Goal: Information Seeking & Learning: Learn about a topic

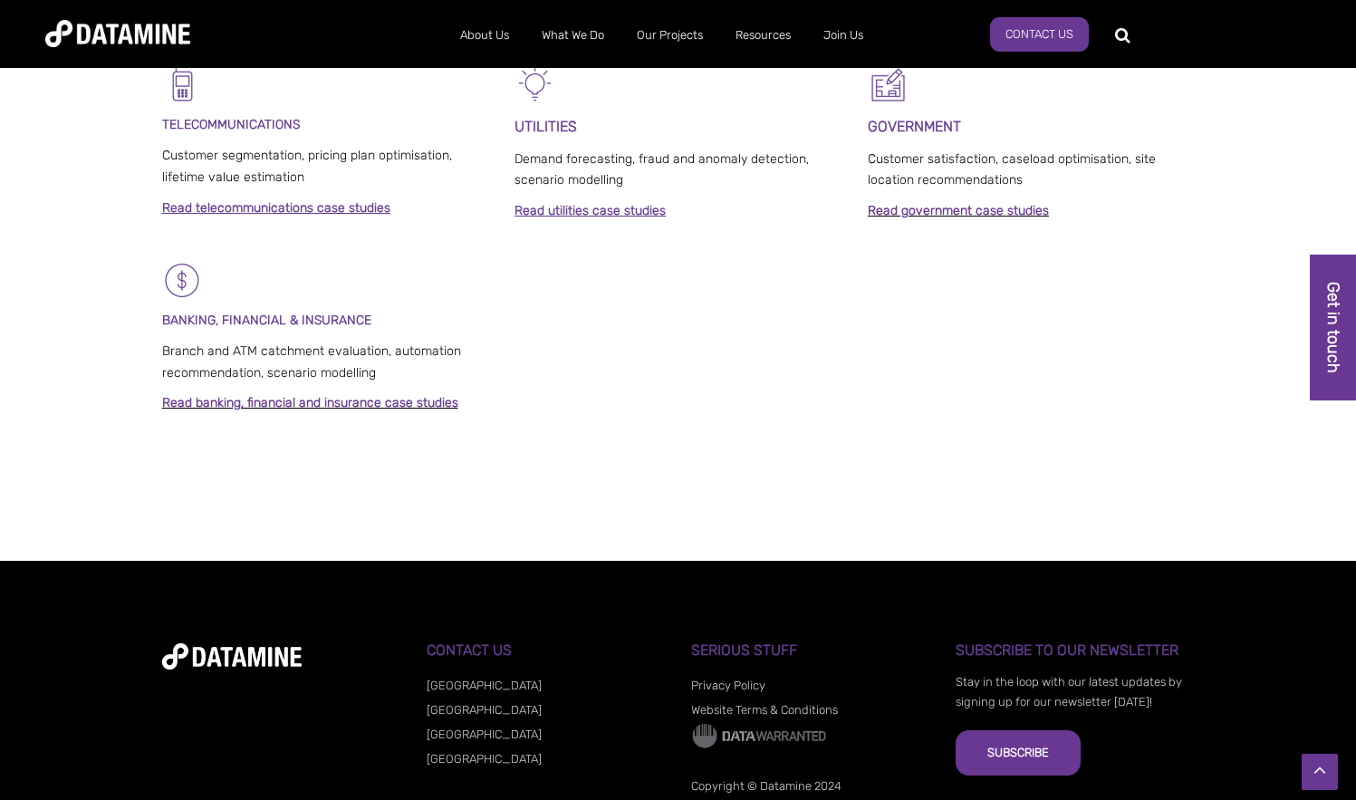
scroll to position [1409, 0]
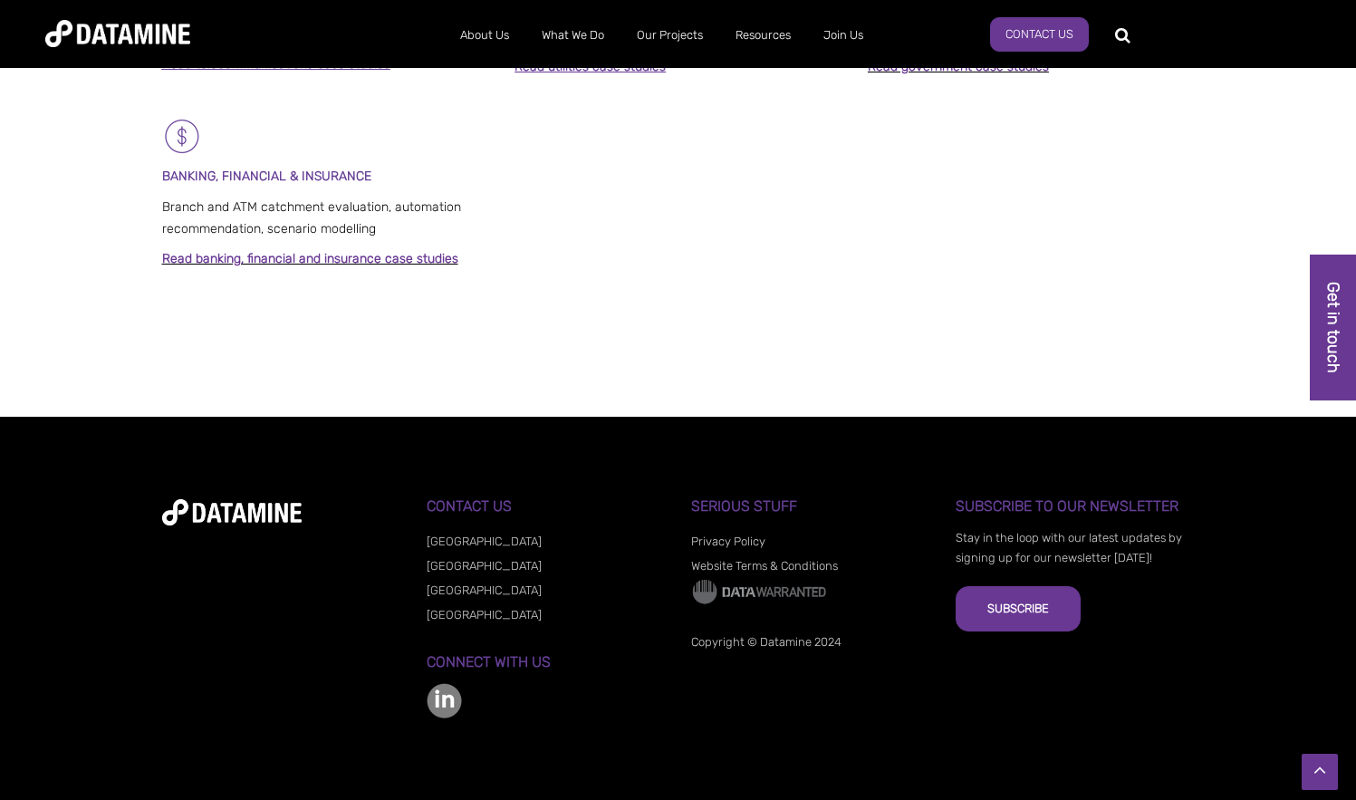
click at [727, 536] on link "Privacy Policy" at bounding box center [728, 541] width 74 height 14
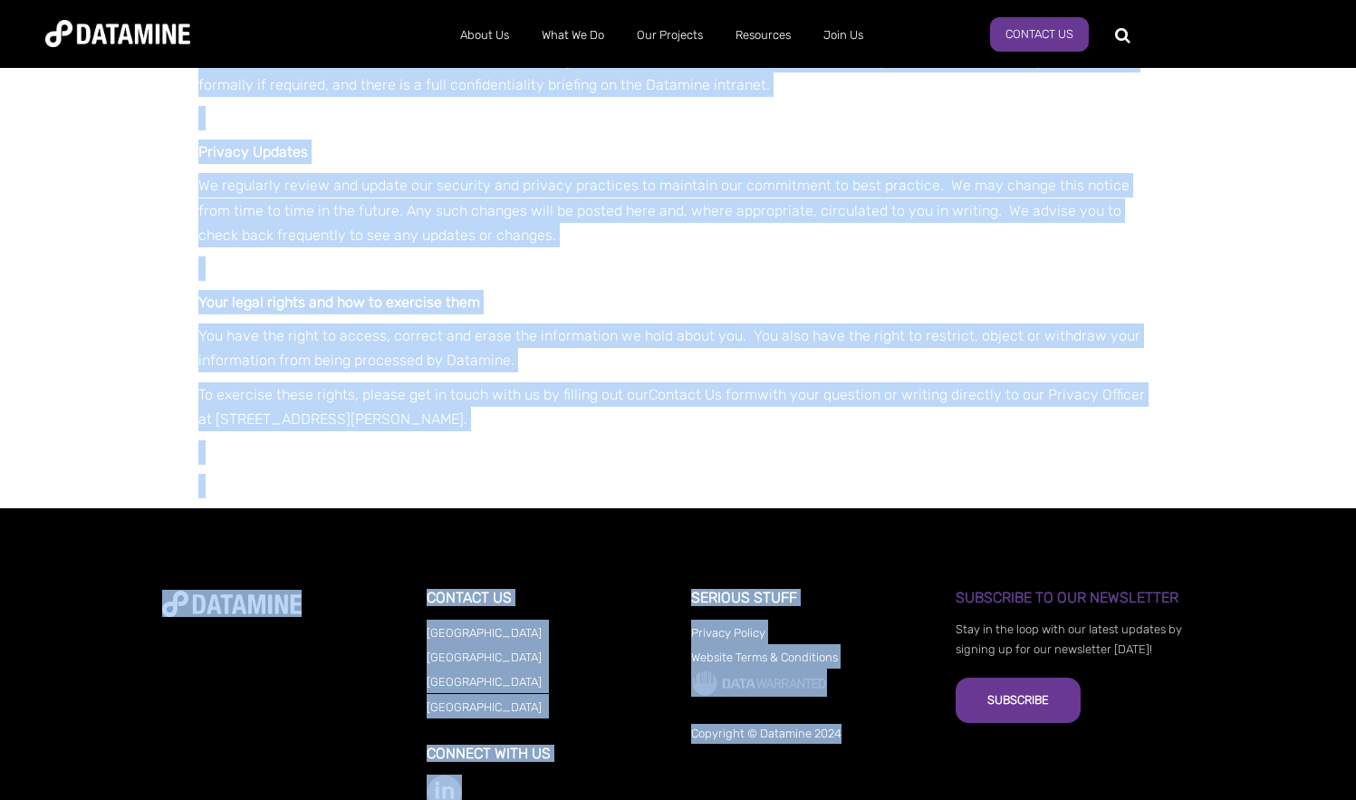
scroll to position [2419, 0]
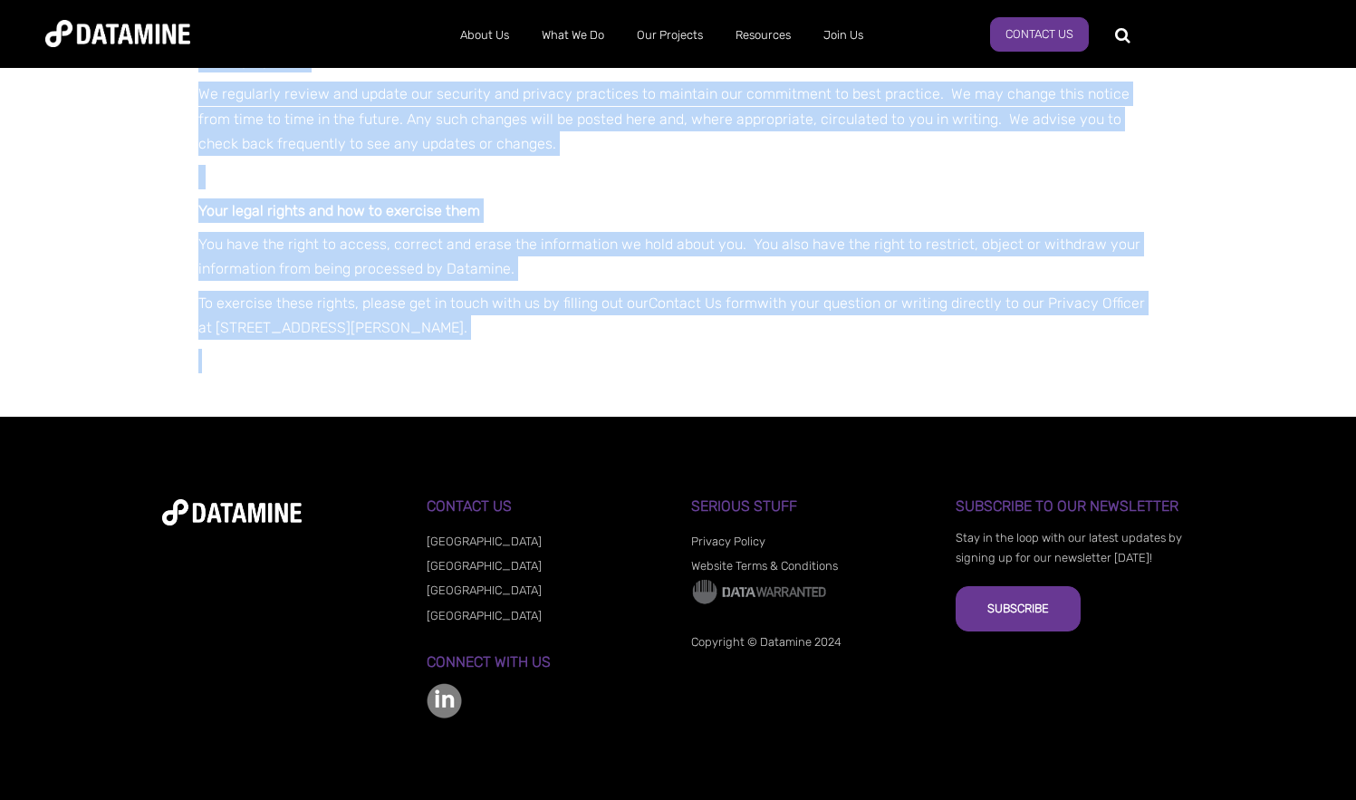
drag, startPoint x: 198, startPoint y: 251, endPoint x: 581, endPoint y: 354, distance: 396.0
drag, startPoint x: 581, startPoint y: 354, endPoint x: 481, endPoint y: 330, distance: 102.6
copy div "Your information is sensitive, valuable and private. We are dedicated to ensuri…"
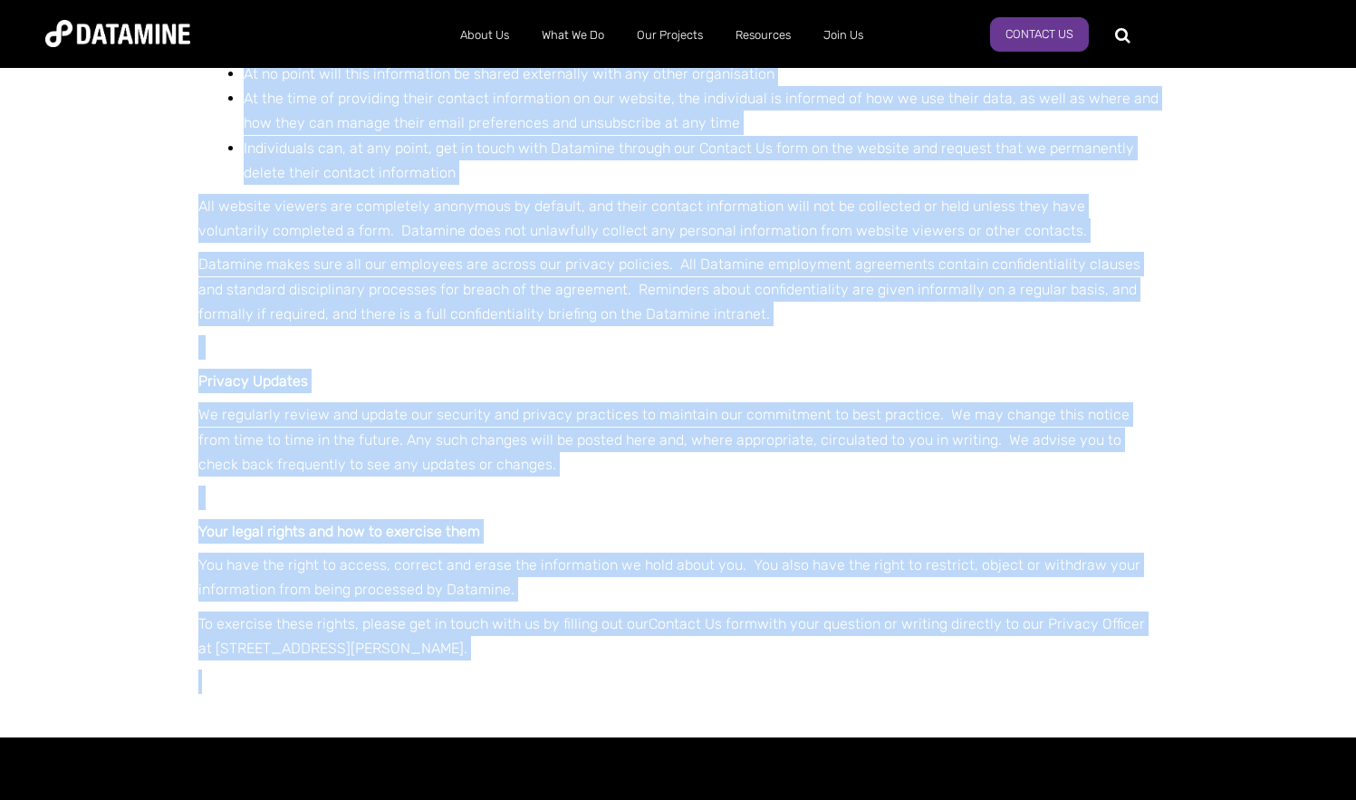
scroll to position [2056, 0]
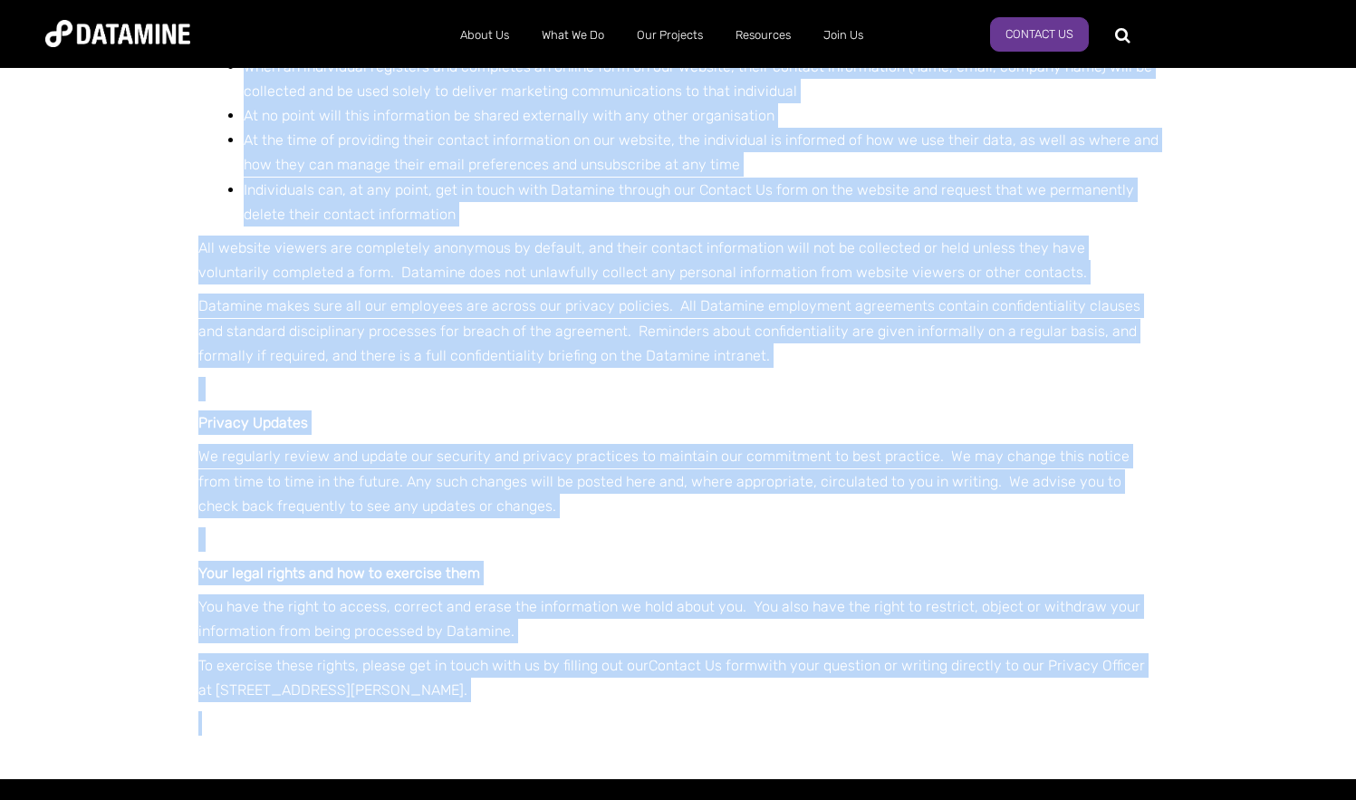
copy div "Your information is sensitive, valuable and private. We are dedicated to ensuri…"
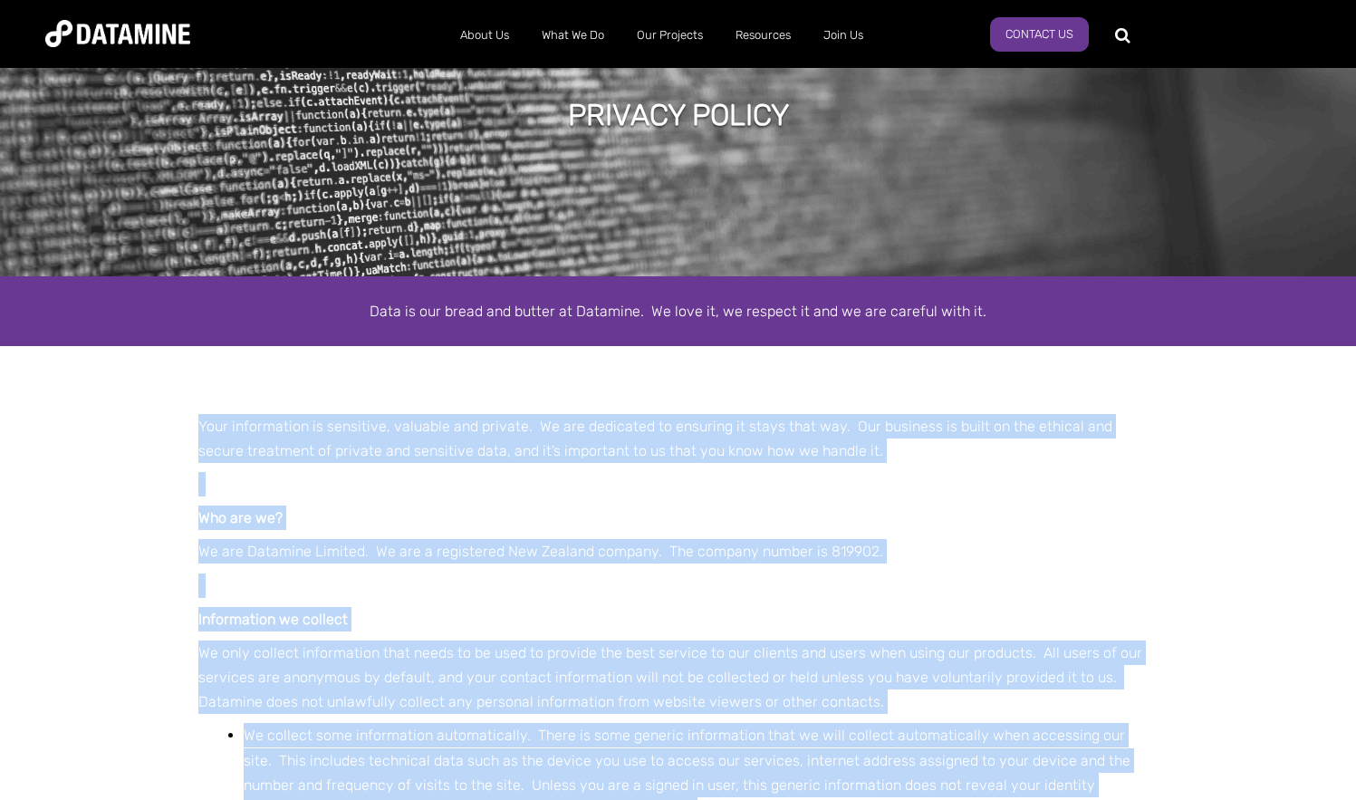
scroll to position [0, 0]
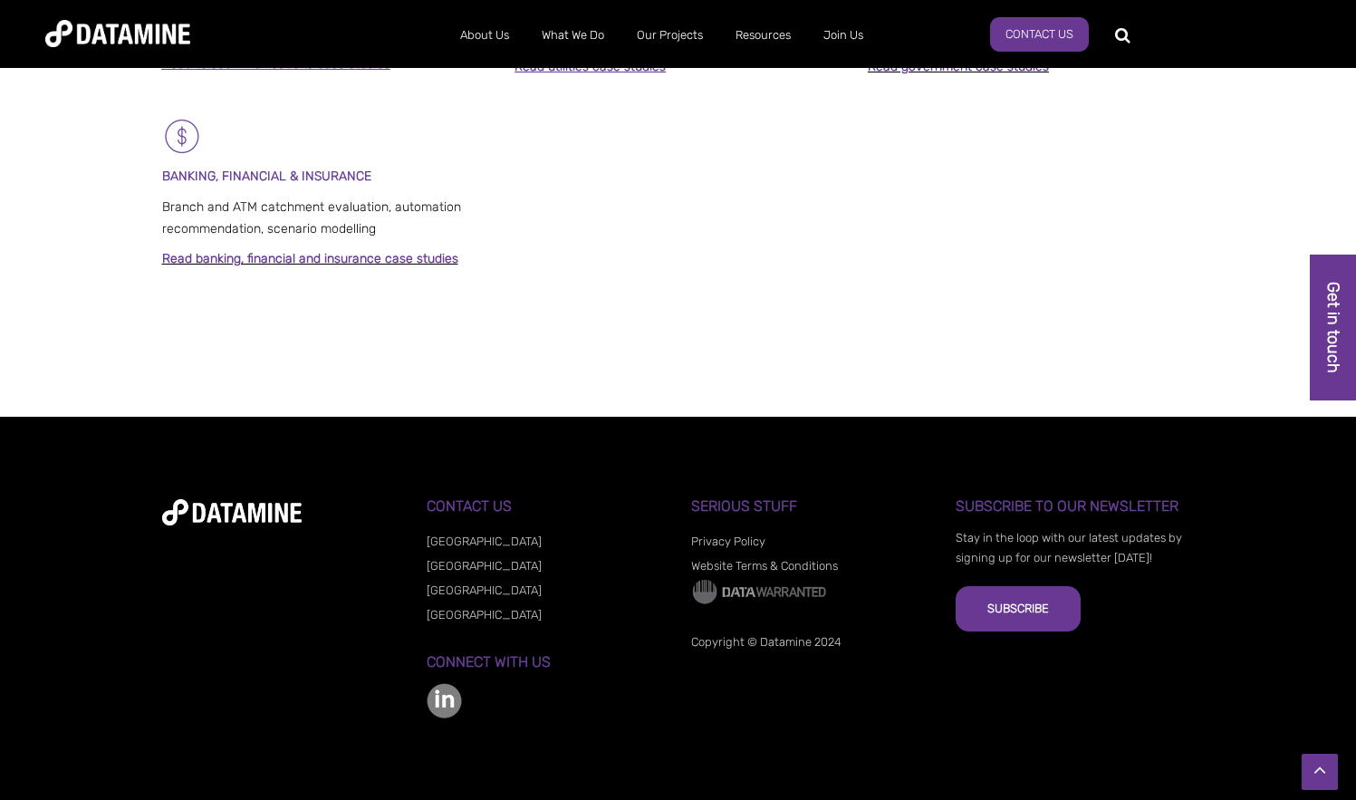
click at [742, 535] on link "Privacy Policy" at bounding box center [728, 541] width 74 height 14
